Goal: Transaction & Acquisition: Purchase product/service

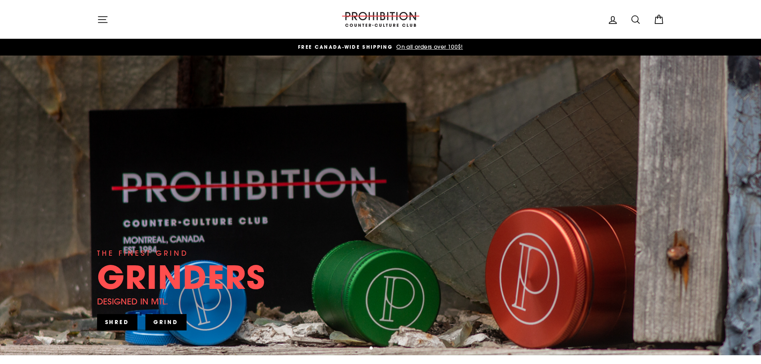
click at [101, 23] on icon "button" at bounding box center [102, 19] width 11 height 11
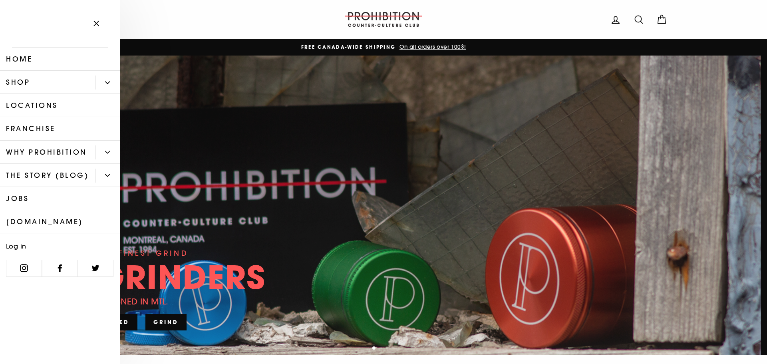
click at [107, 151] on icon "Primary" at bounding box center [107, 152] width 5 height 5
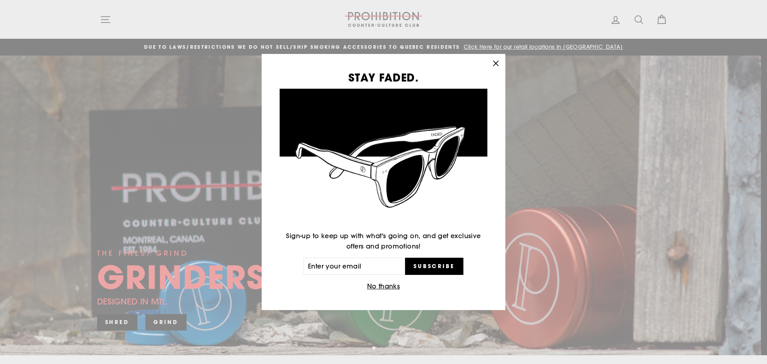
click at [497, 60] on icon "button" at bounding box center [495, 63] width 11 height 11
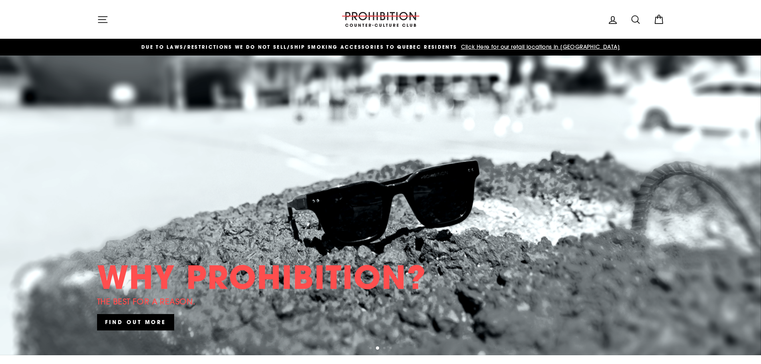
click at [633, 16] on icon at bounding box center [636, 20] width 8 height 8
click at [549, 18] on input "Search our store" at bounding box center [377, 19] width 526 height 27
click at [547, 26] on input "Search our store" at bounding box center [377, 19] width 526 height 27
click at [544, 30] on input "Search our store" at bounding box center [377, 19] width 526 height 27
type input "bong"
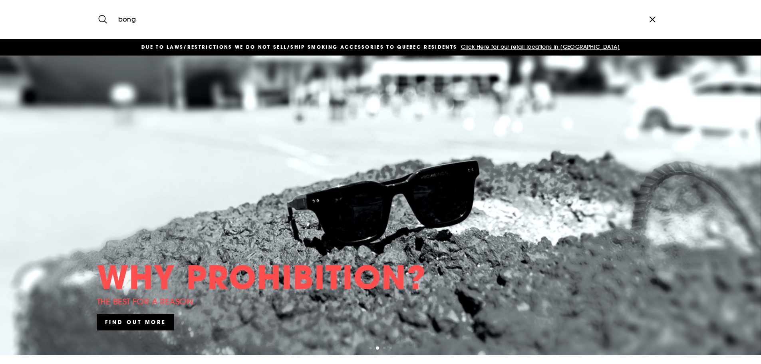
click at [97, 6] on button "Search" at bounding box center [105, 19] width 17 height 27
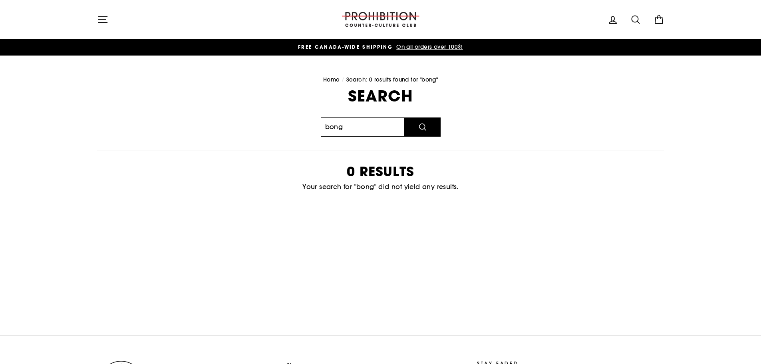
click at [370, 129] on input "bong" at bounding box center [363, 126] width 84 height 19
click at [103, 20] on icon "button" at bounding box center [102, 19] width 11 height 11
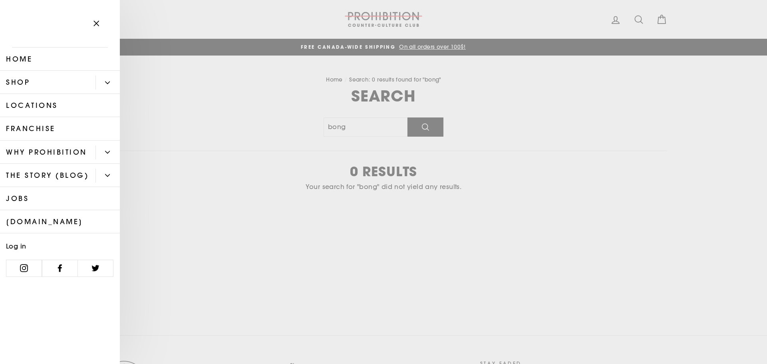
click at [99, 82] on button "Primary" at bounding box center [108, 83] width 24 height 14
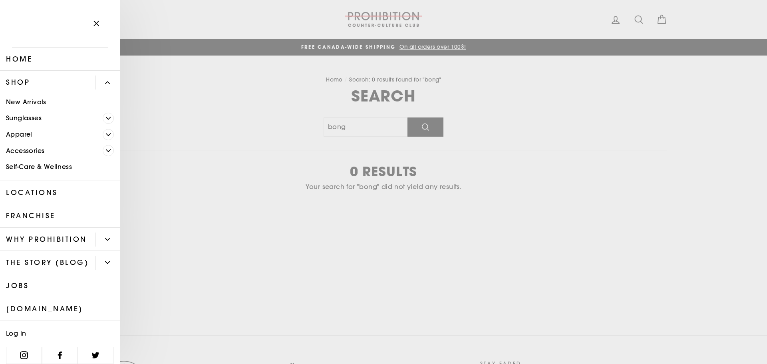
click at [51, 113] on link "Sunglasses" at bounding box center [51, 118] width 103 height 16
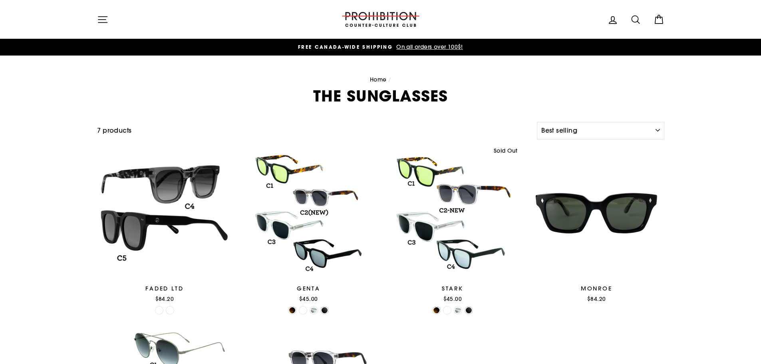
select select "best-selling"
click at [88, 21] on div "Site navigation Log in Search Cart" at bounding box center [380, 19] width 599 height 23
click at [97, 22] on icon "button" at bounding box center [102, 19] width 11 height 11
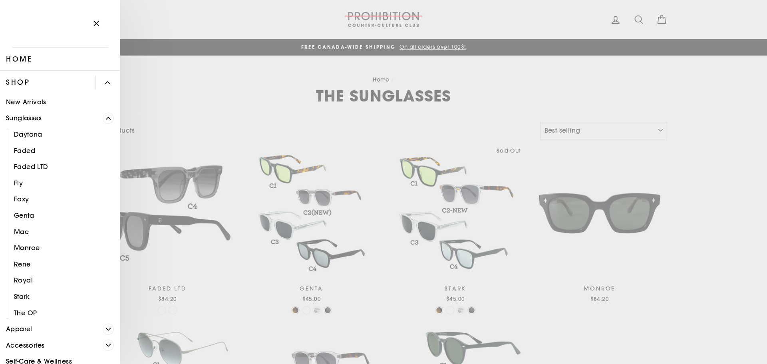
click at [30, 102] on link "New Arrivals" at bounding box center [60, 102] width 120 height 16
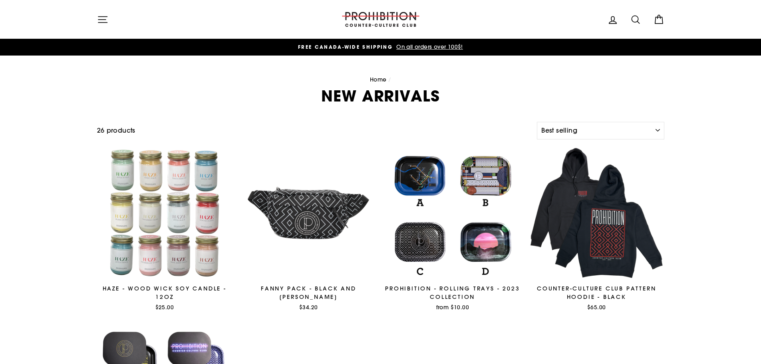
select select "best-selling"
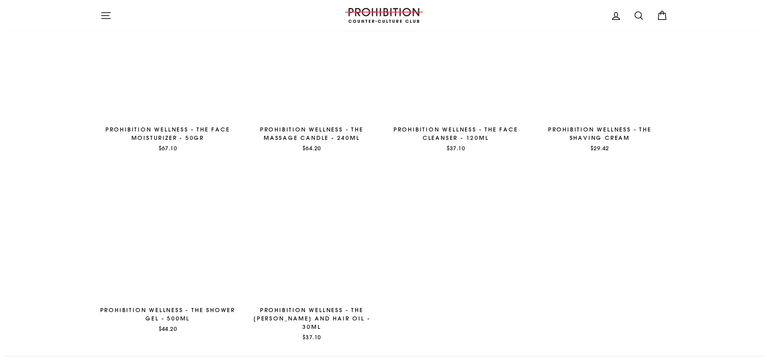
scroll to position [1119, 0]
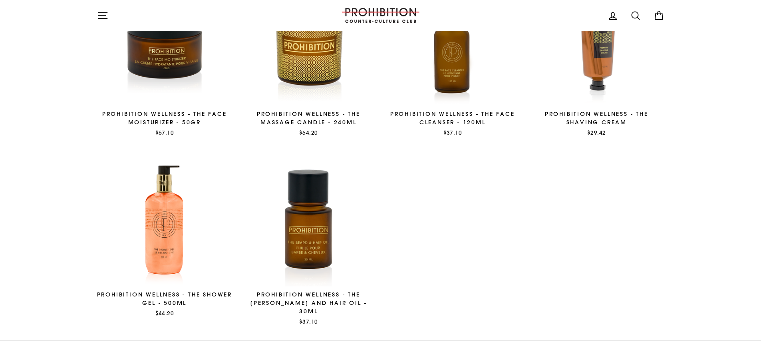
click at [105, 15] on icon "button" at bounding box center [102, 15] width 11 height 11
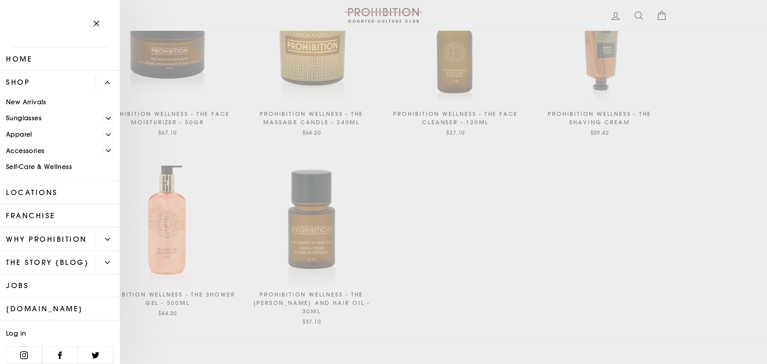
drag, startPoint x: 102, startPoint y: 80, endPoint x: 107, endPoint y: 82, distance: 4.8
click at [103, 80] on button "Primary" at bounding box center [108, 83] width 24 height 14
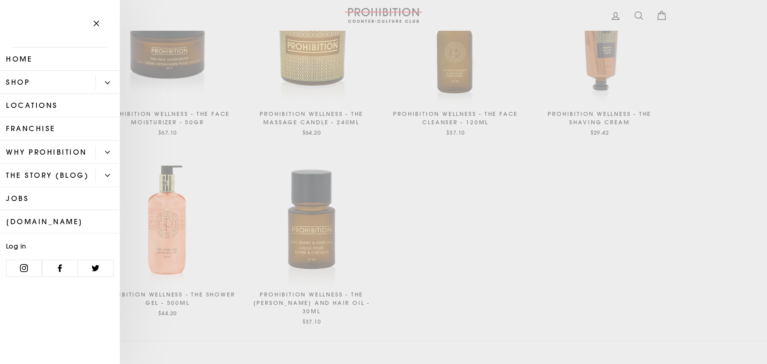
click at [109, 79] on button "Primary" at bounding box center [108, 83] width 24 height 14
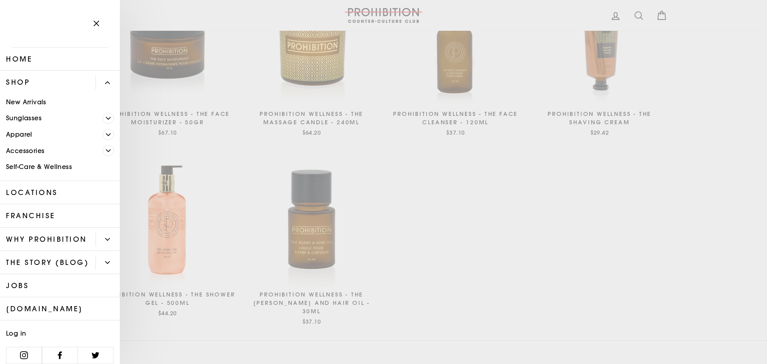
click at [70, 147] on link "Accessories" at bounding box center [51, 151] width 103 height 16
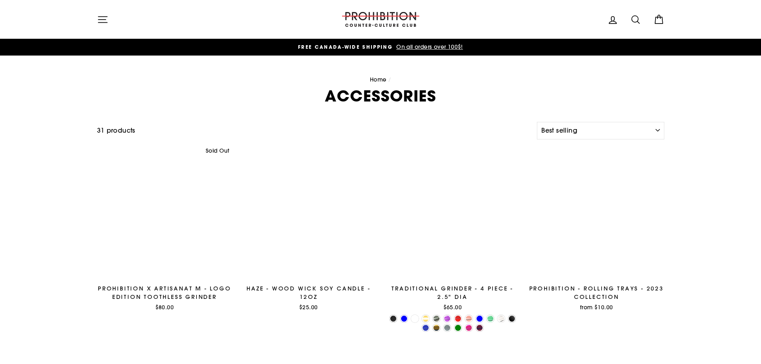
select select "best-selling"
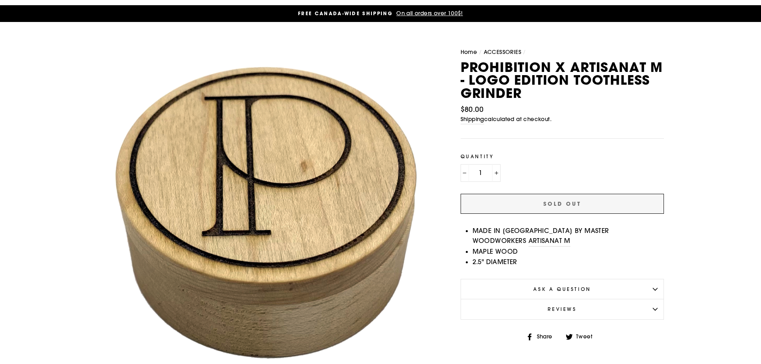
scroll to position [80, 0]
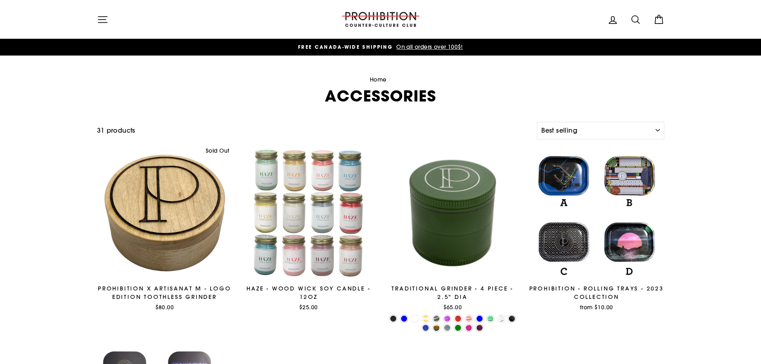
select select "best-selling"
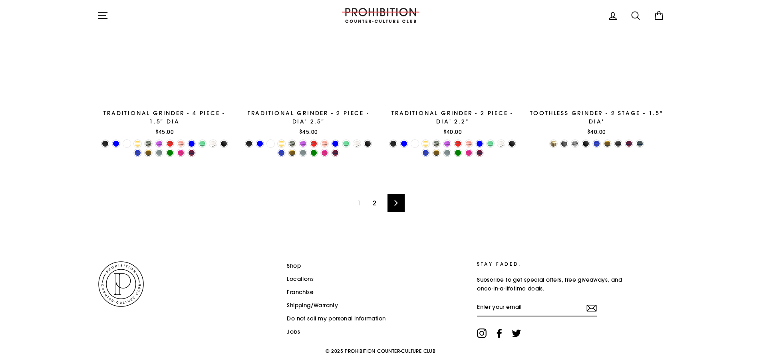
scroll to position [1346, 0]
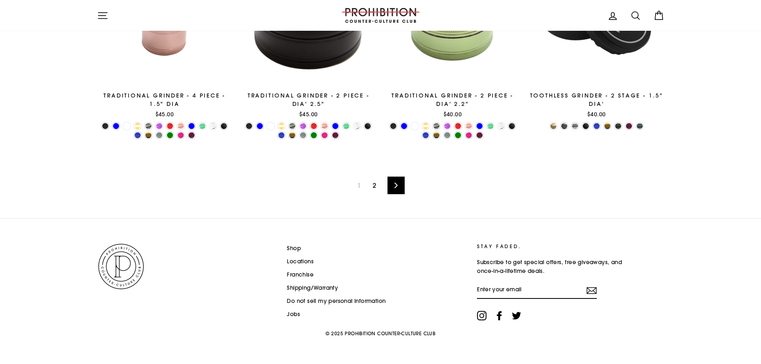
click at [392, 183] on link "Next" at bounding box center [396, 186] width 17 height 18
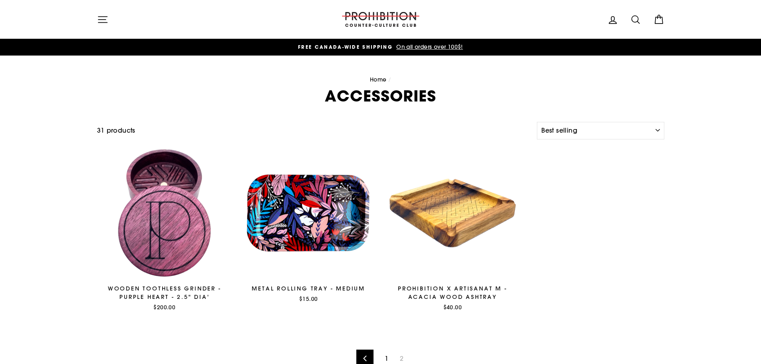
select select "best-selling"
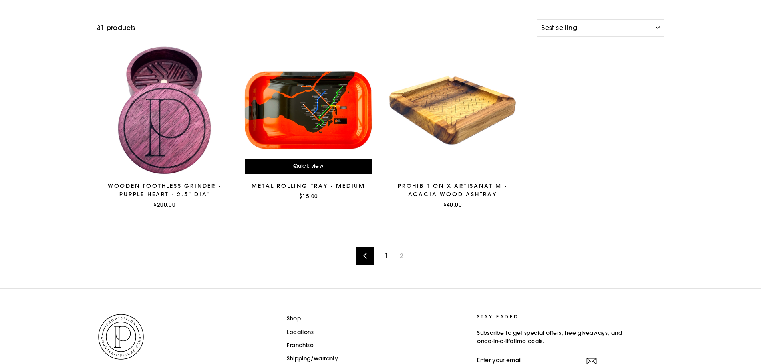
scroll to position [173, 0]
